Goal: Task Accomplishment & Management: Manage account settings

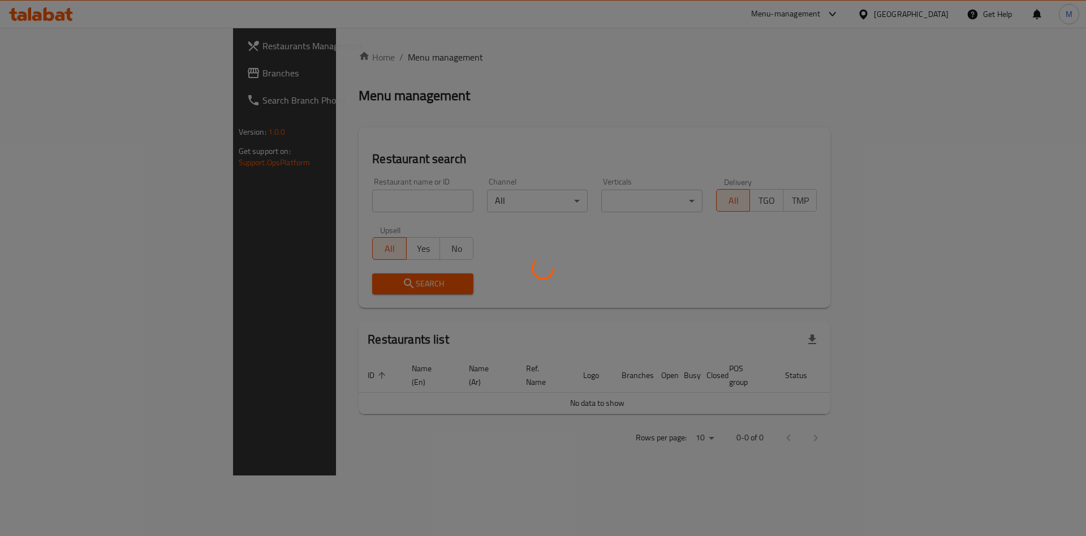
click at [282, 193] on div at bounding box center [543, 268] width 1086 height 536
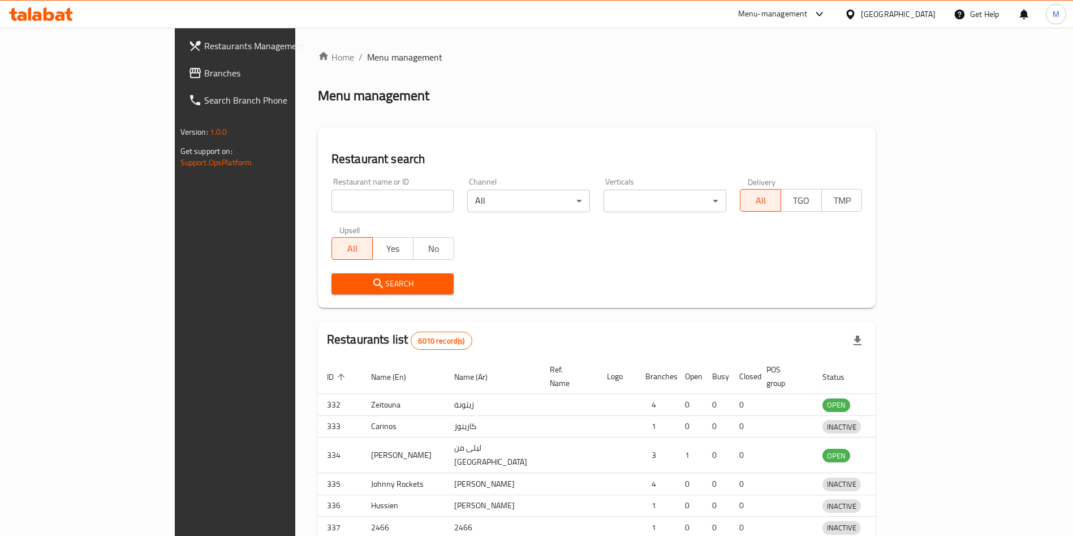
click at [283, 201] on div at bounding box center [536, 268] width 1073 height 536
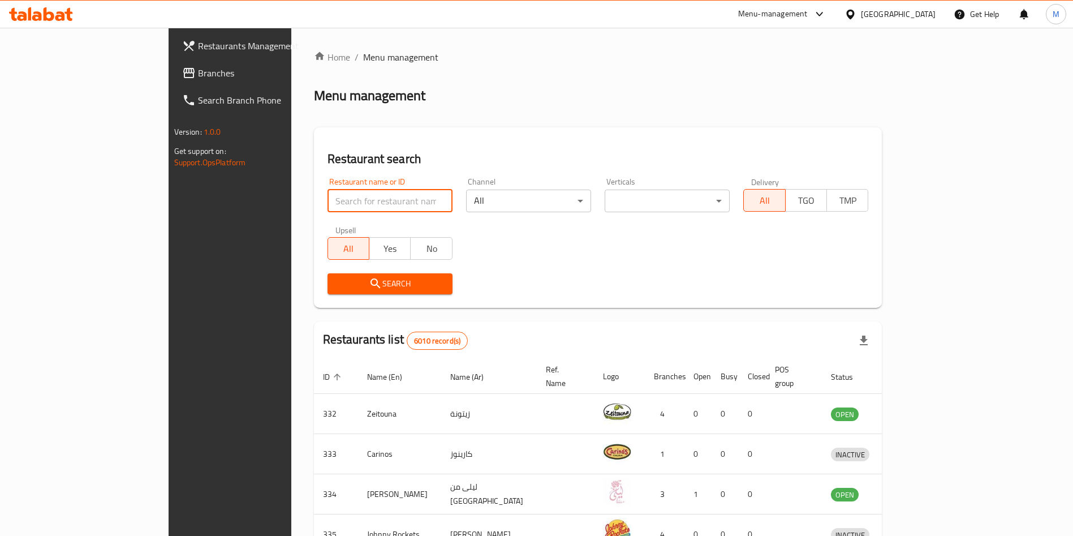
click at [328, 201] on input "search" at bounding box center [390, 201] width 125 height 23
type input "lofty"
click button "Search" at bounding box center [390, 283] width 125 height 21
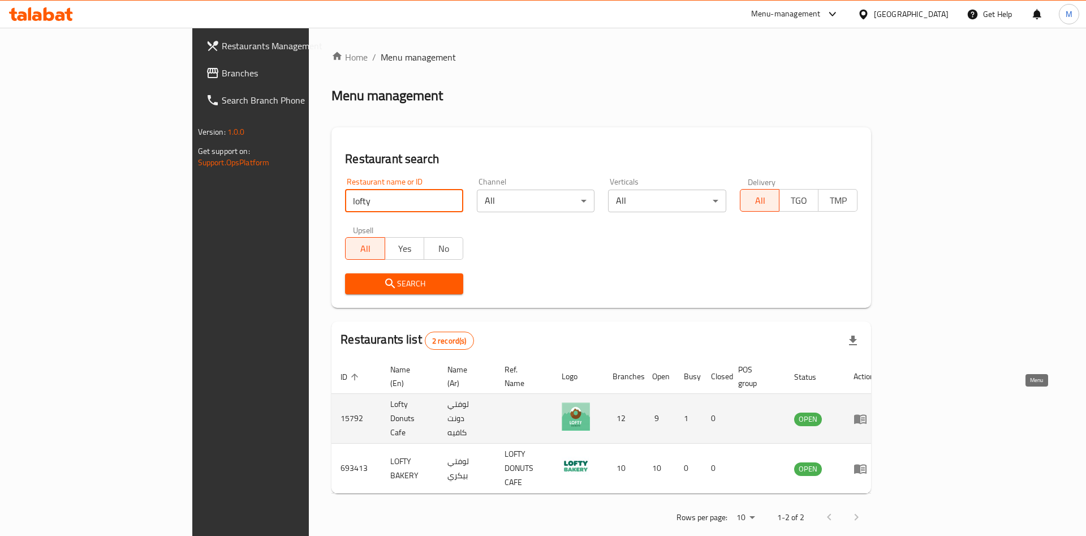
click at [875, 412] on link "enhanced table" at bounding box center [864, 419] width 21 height 14
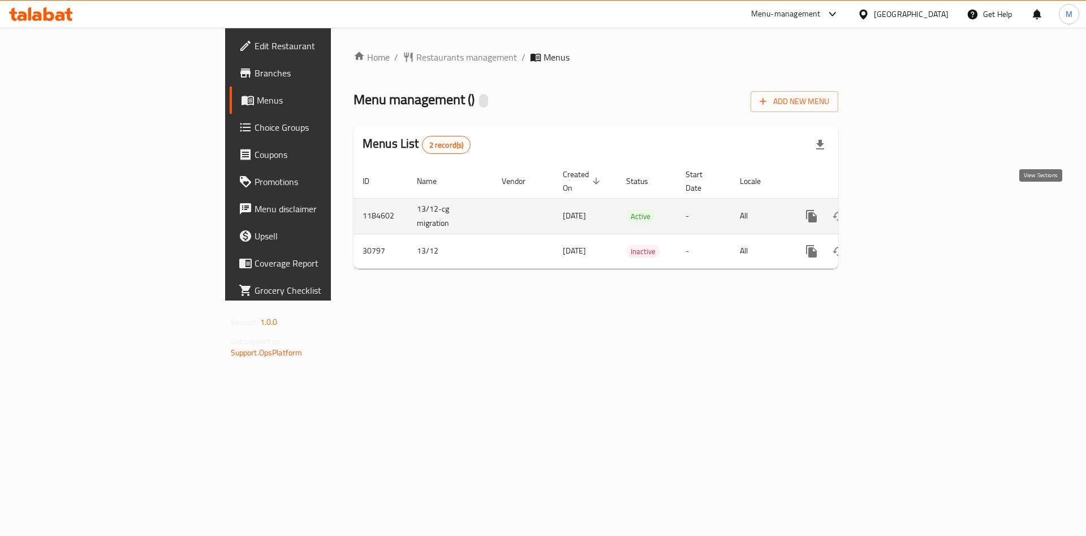
click at [907, 203] on link "enhanced table" at bounding box center [893, 216] width 27 height 27
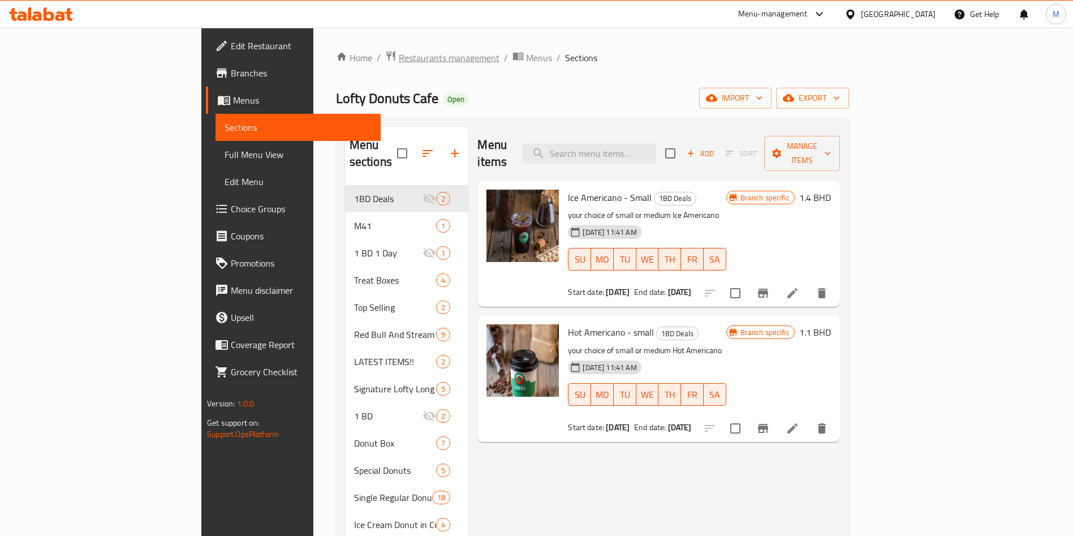
click at [399, 54] on span "Restaurants management" at bounding box center [449, 58] width 101 height 14
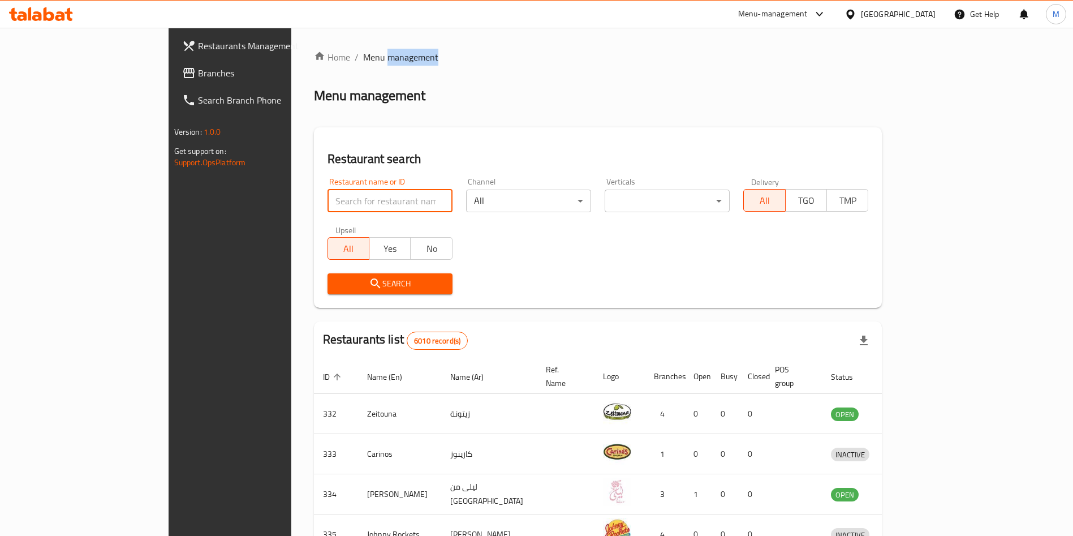
click at [328, 197] on input "search" at bounding box center [390, 201] width 125 height 23
paste input "Marble Slab Creamery"
type input "Marble Slab Creamery"
click button "Search" at bounding box center [390, 283] width 125 height 21
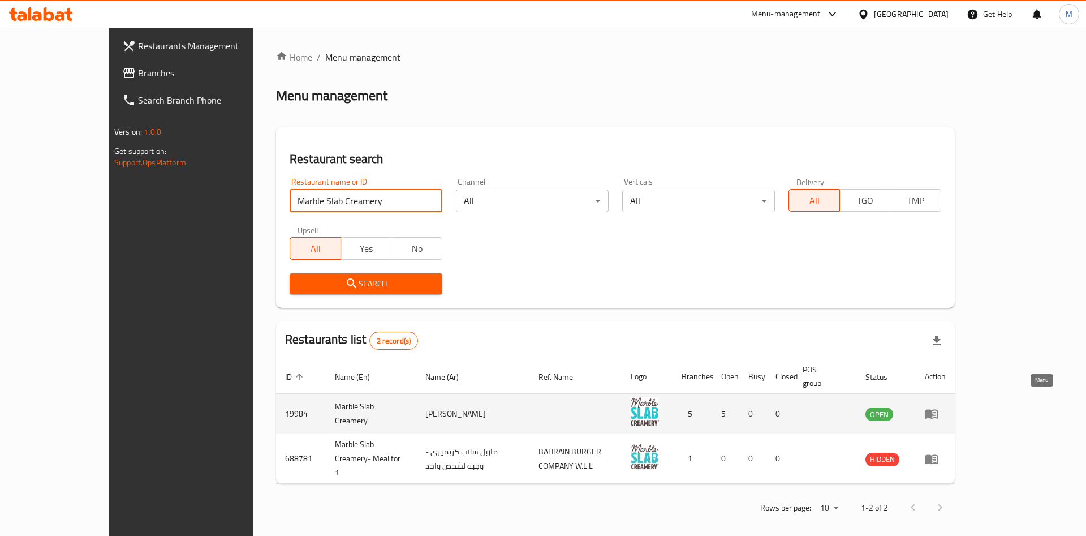
click at [946, 407] on link "enhanced table" at bounding box center [935, 414] width 21 height 14
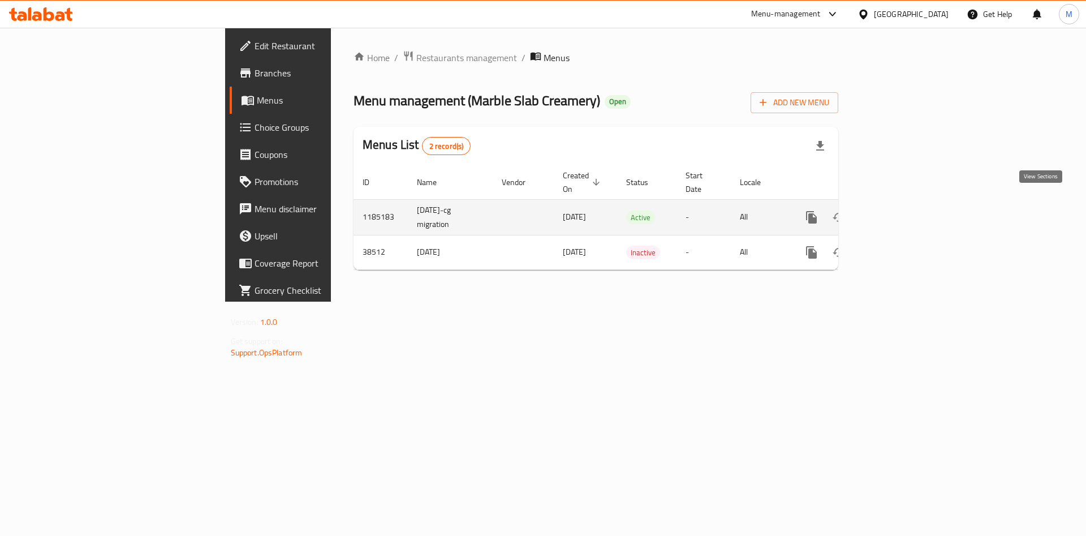
click at [907, 213] on link "enhanced table" at bounding box center [893, 217] width 27 height 27
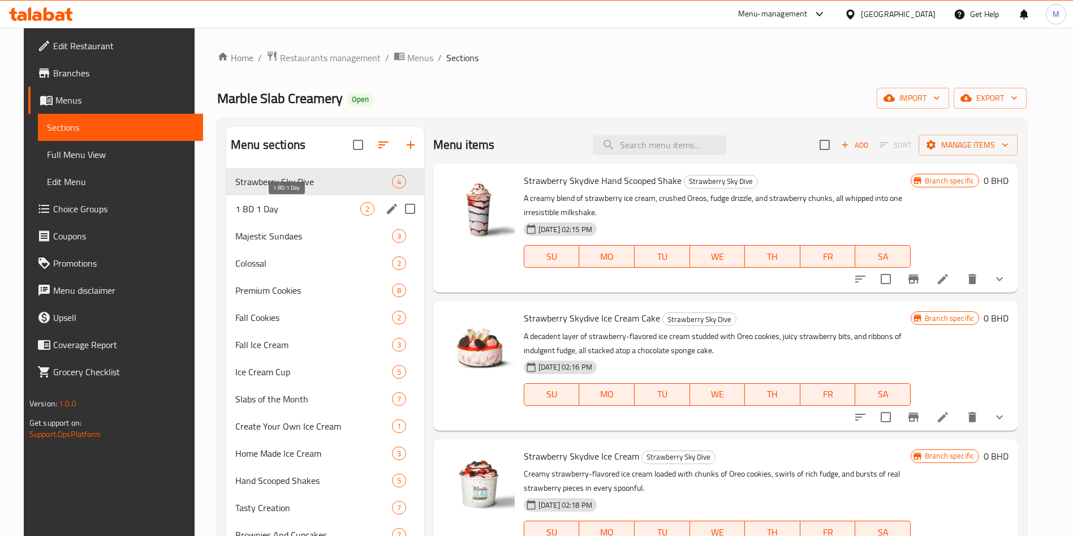
click at [251, 213] on span "1 BD 1 Day" at bounding box center [297, 209] width 125 height 14
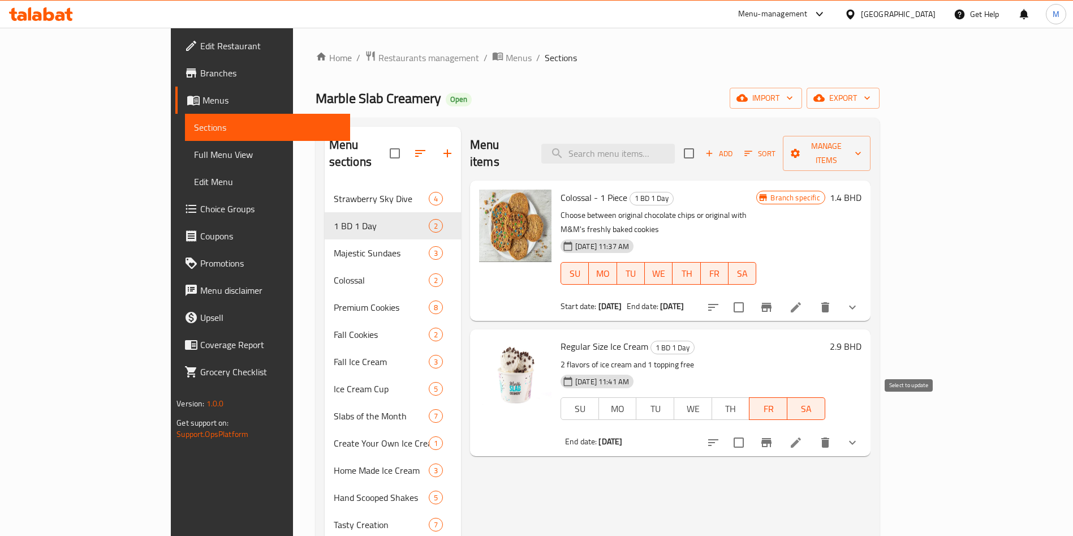
click at [751, 431] on input "checkbox" at bounding box center [739, 443] width 24 height 24
checkbox input "true"
click at [862, 152] on span "Manage items" at bounding box center [827, 153] width 70 height 28
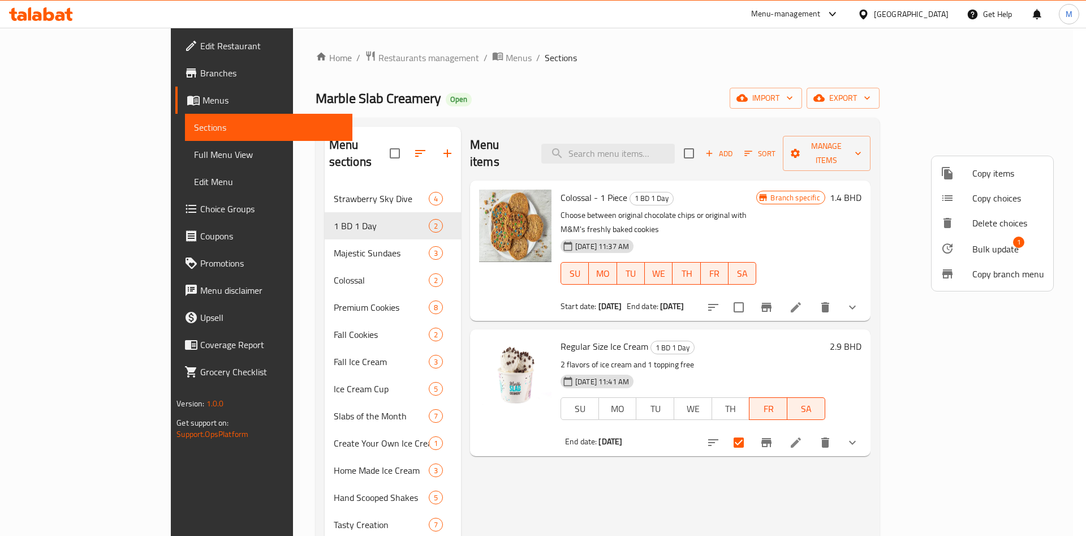
click at [989, 250] on span "Bulk update" at bounding box center [996, 249] width 46 height 14
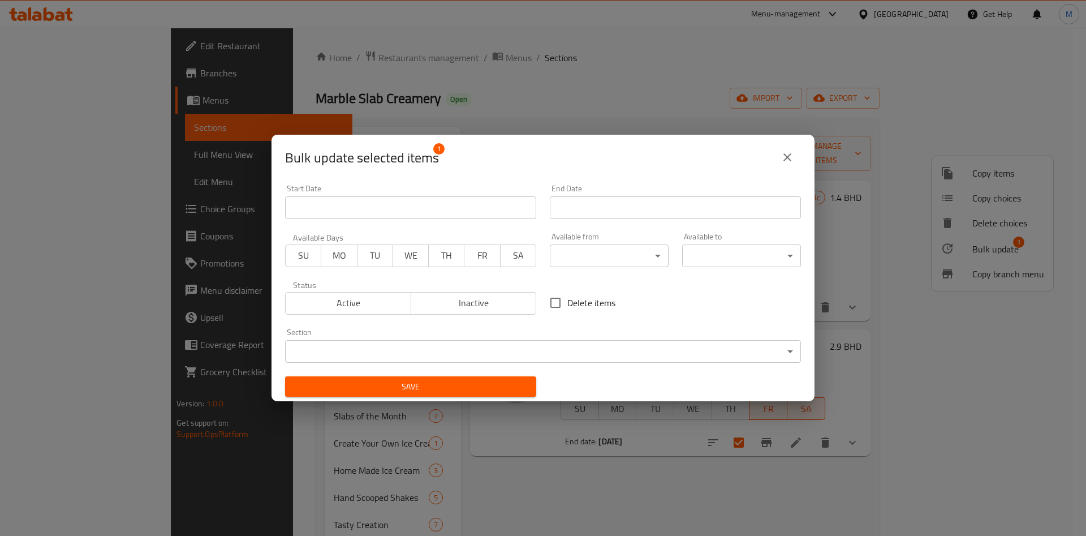
click at [324, 298] on span "Active" at bounding box center [348, 303] width 117 height 16
click at [415, 249] on span "WE" at bounding box center [411, 255] width 27 height 16
click at [590, 209] on input "Start Date" at bounding box center [675, 207] width 251 height 23
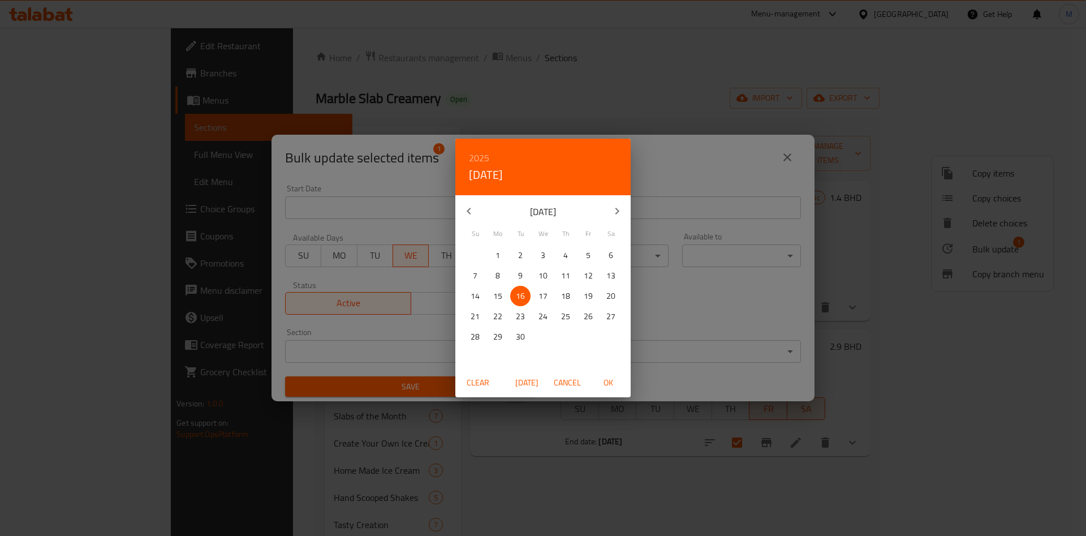
click at [544, 299] on p "17" at bounding box center [543, 296] width 9 height 14
click at [615, 385] on span "OK" at bounding box center [608, 383] width 27 height 14
type input "17-09-2025"
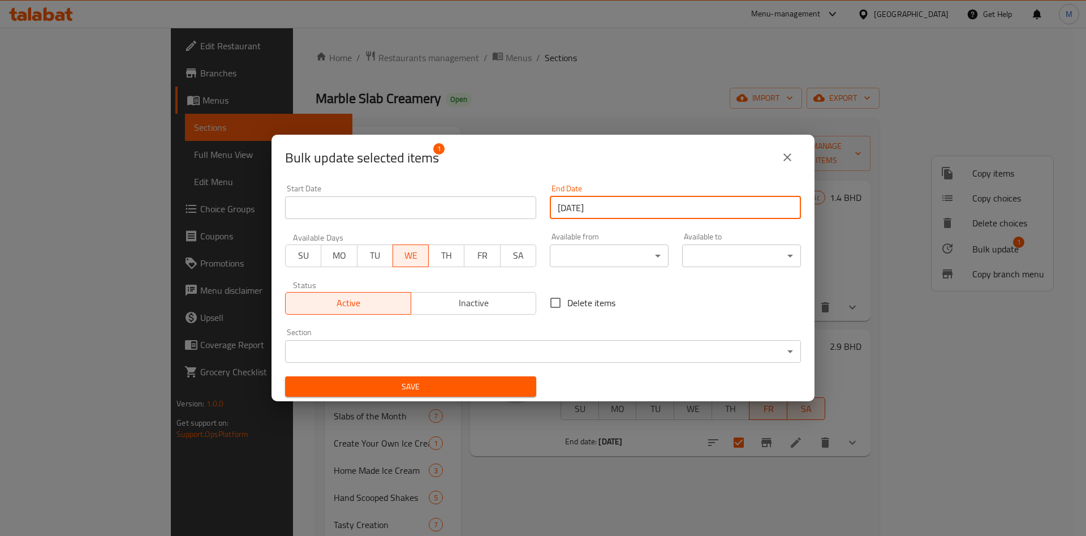
click at [428, 384] on span "Save" at bounding box center [410, 387] width 233 height 14
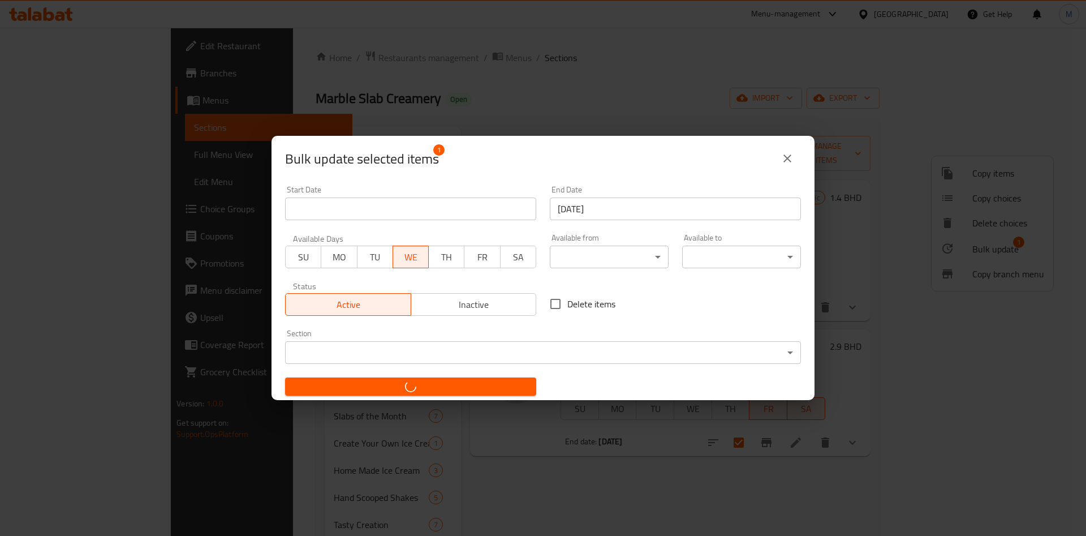
checkbox input "false"
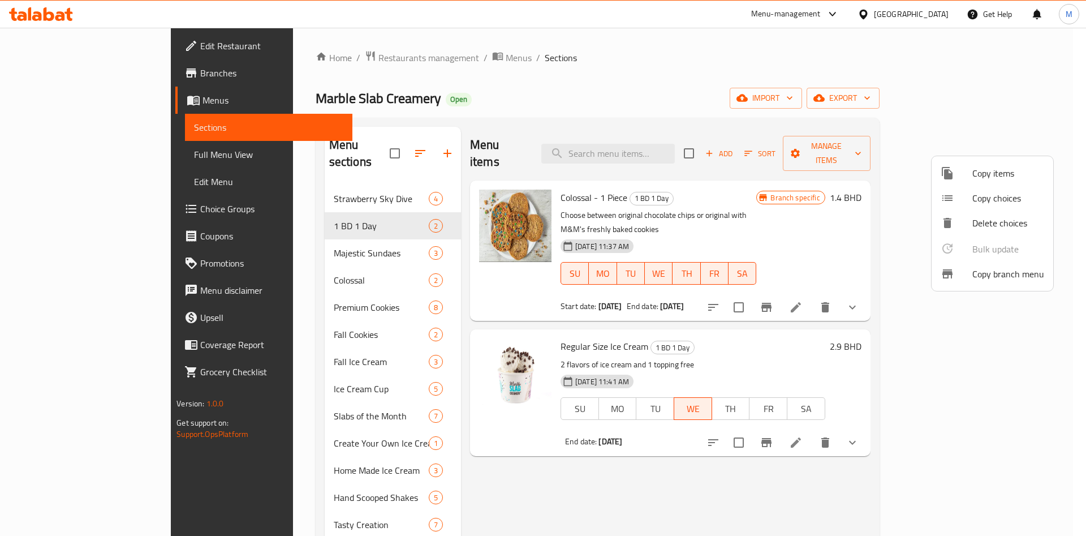
click at [960, 418] on div at bounding box center [543, 268] width 1086 height 536
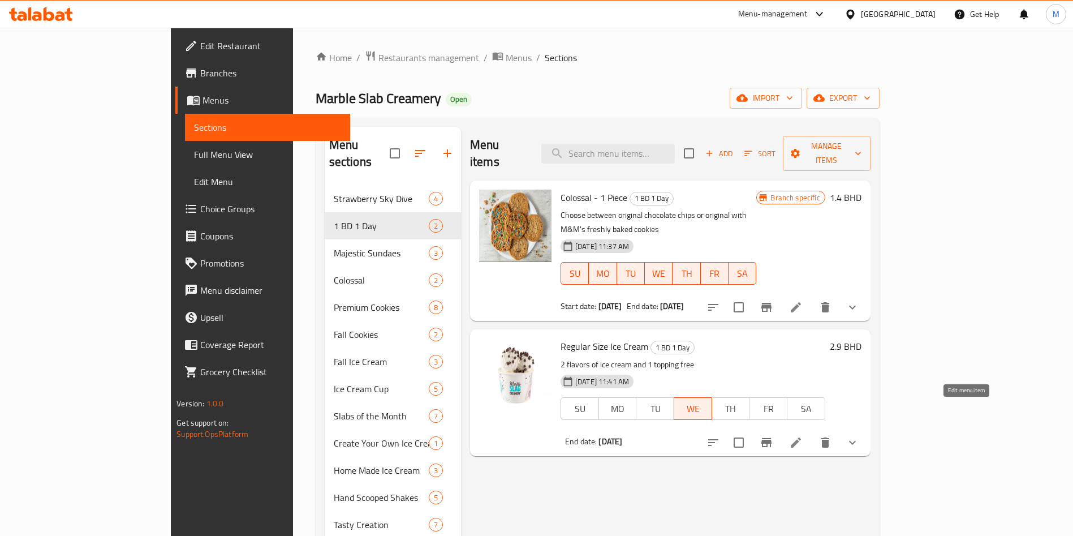
click at [803, 436] on icon at bounding box center [796, 443] width 14 height 14
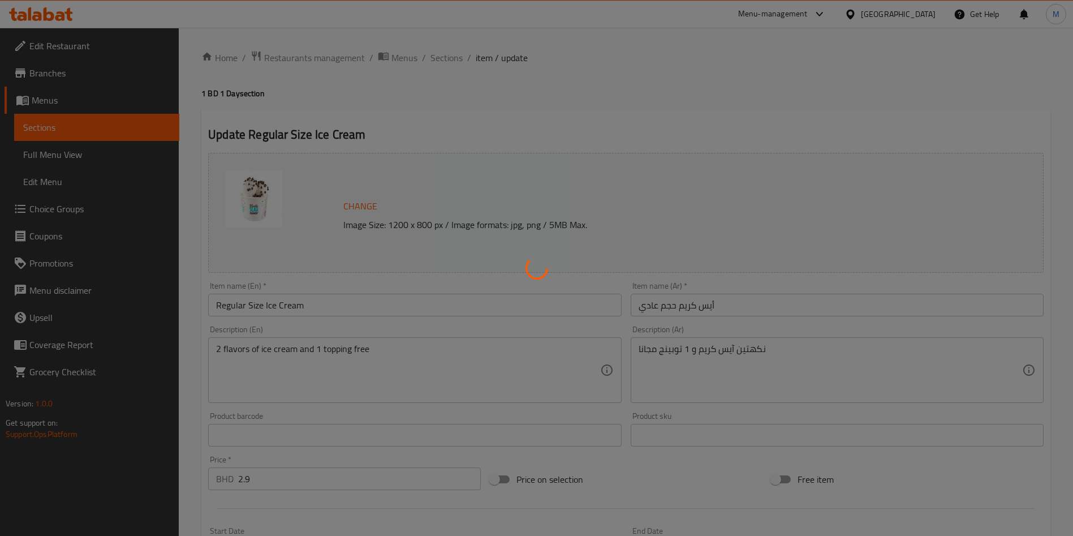
type input "إختيارك من النكهة الثانية:"
type input "2"
type input "إختيارك من الإضافة المجانية:"
type input "1"
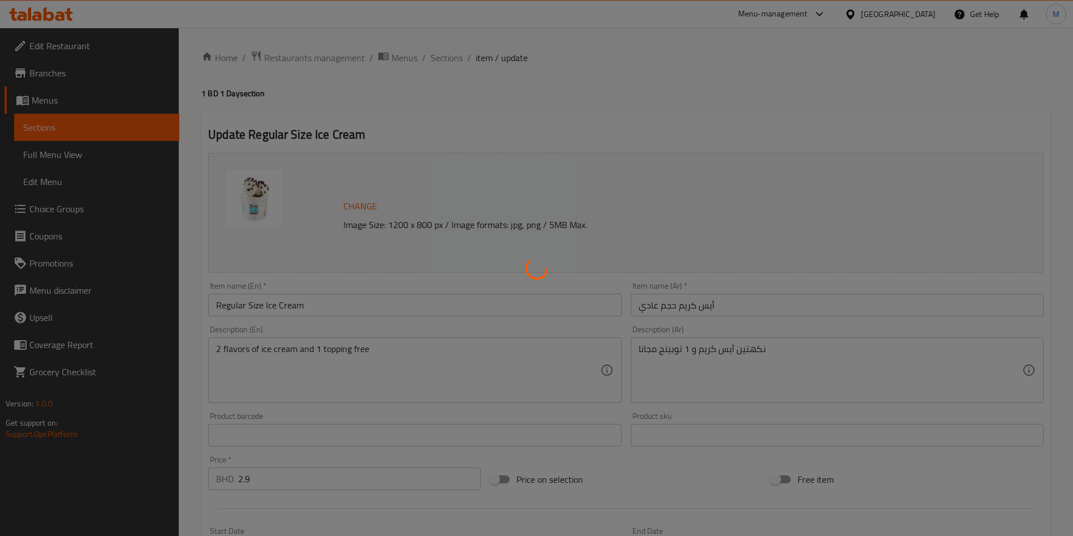
type input "1"
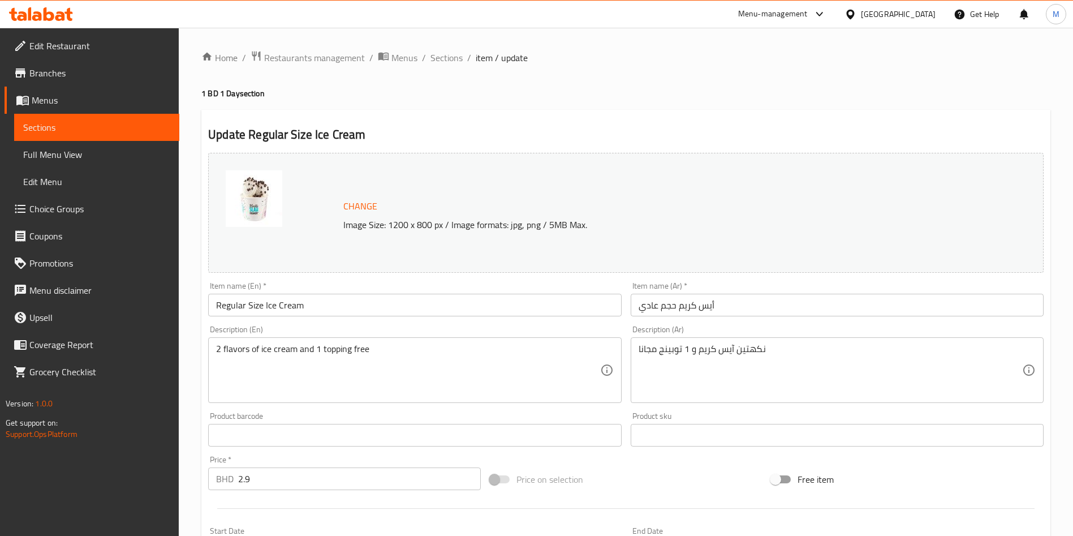
click at [61, 72] on span "Branches" at bounding box center [99, 73] width 141 height 14
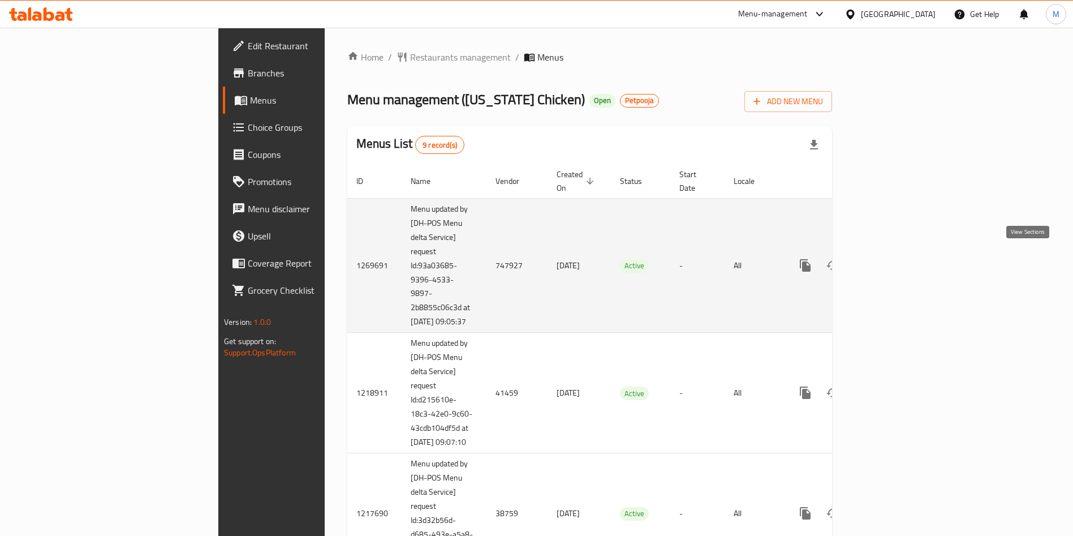
click at [894, 259] on icon "enhanced table" at bounding box center [887, 266] width 14 height 14
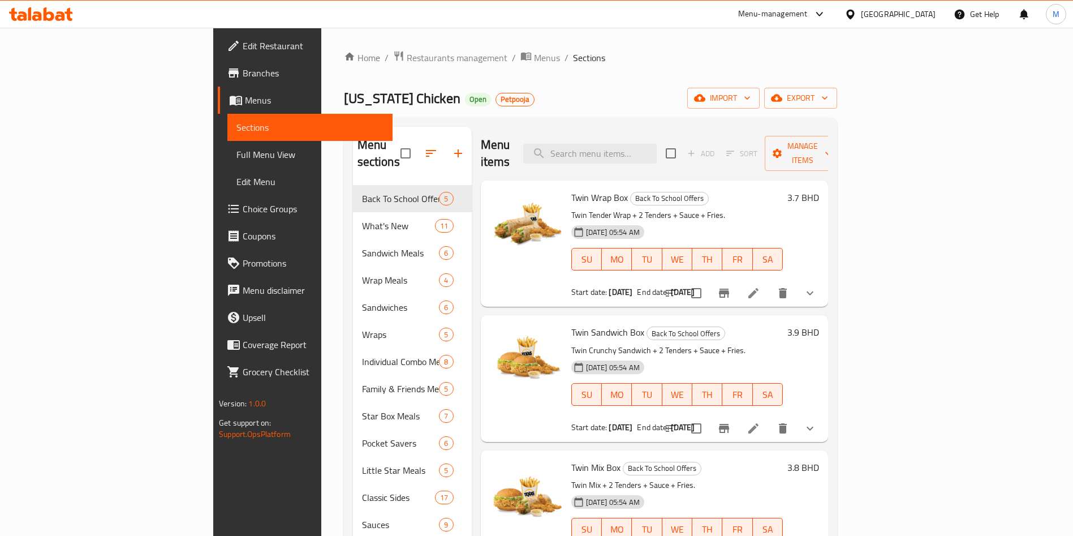
click at [29, 14] on icon at bounding box center [29, 13] width 3 height 13
